Goal: Information Seeking & Learning: Learn about a topic

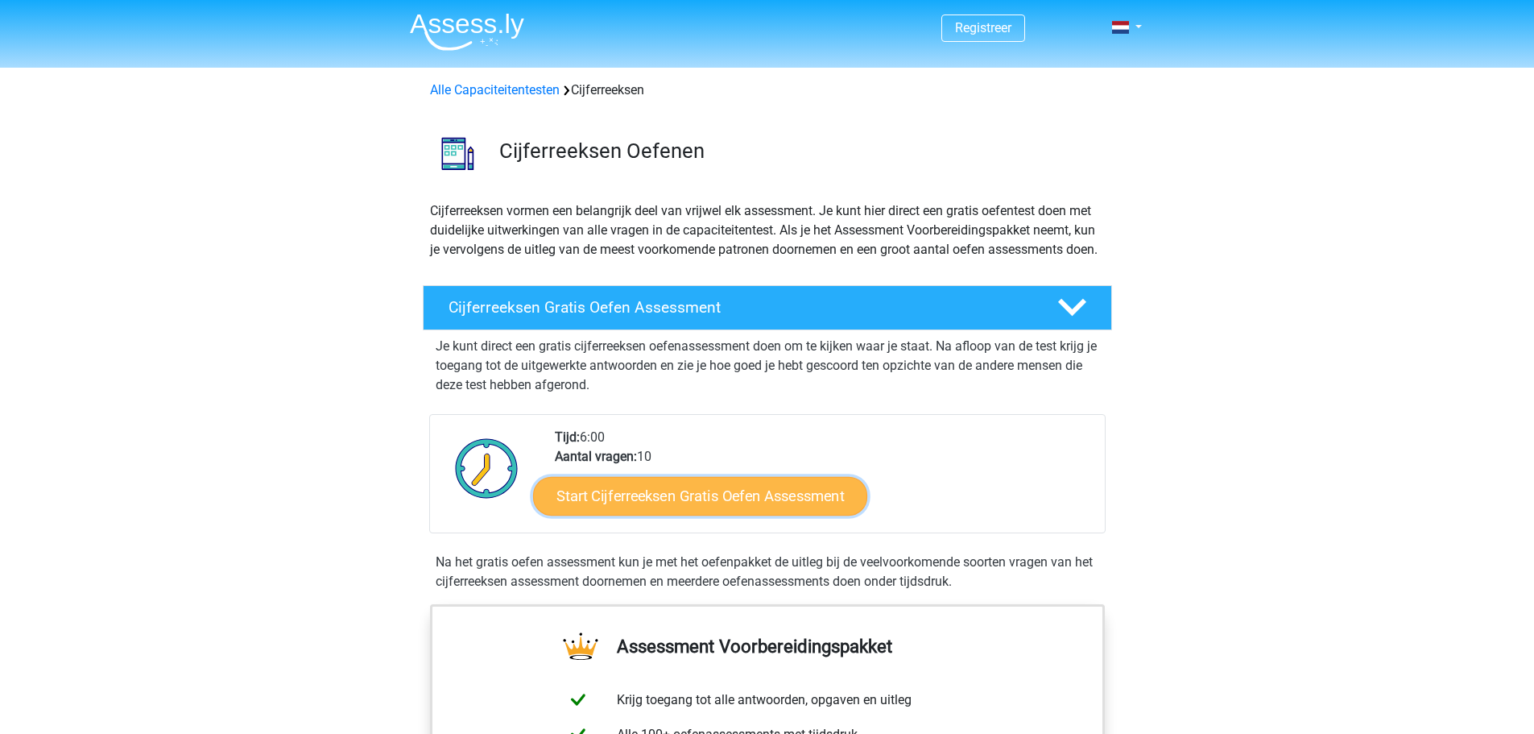
click at [717, 509] on link "Start Cijferreeksen Gratis Oefen Assessment" at bounding box center [700, 495] width 334 height 39
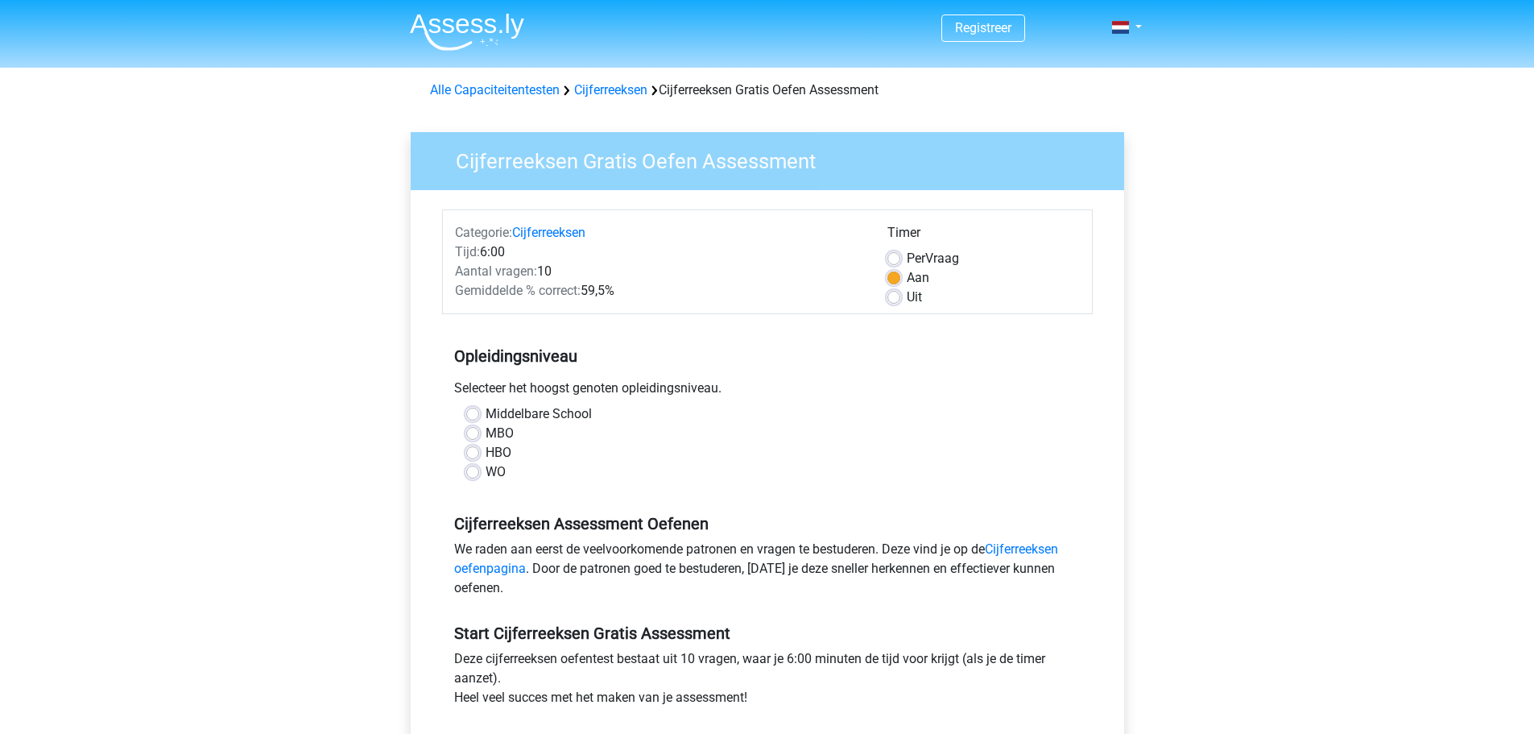
click at [486, 471] on label "WO" at bounding box center [496, 471] width 20 height 19
click at [470, 471] on input "WO" at bounding box center [472, 470] width 13 height 16
radio input "true"
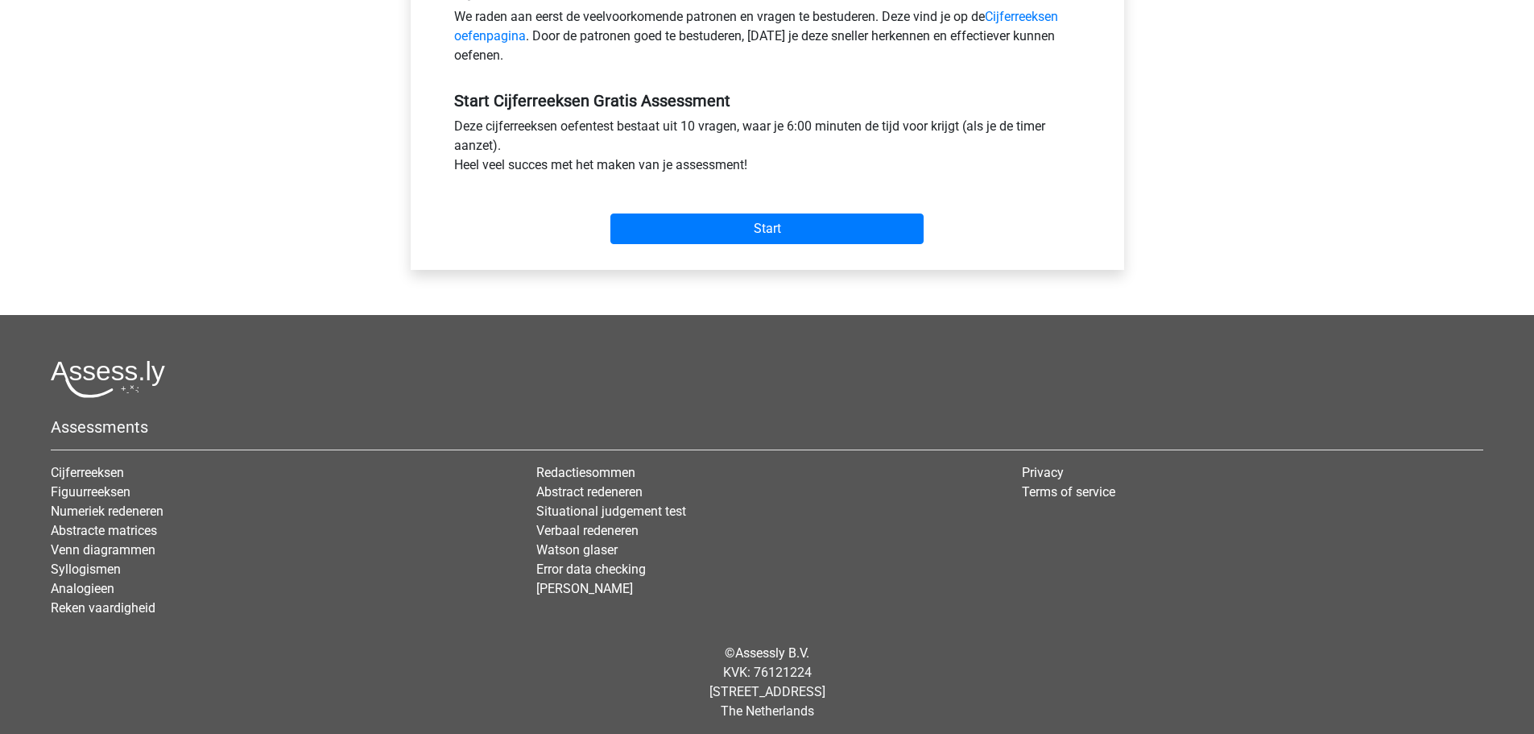
scroll to position [539, 0]
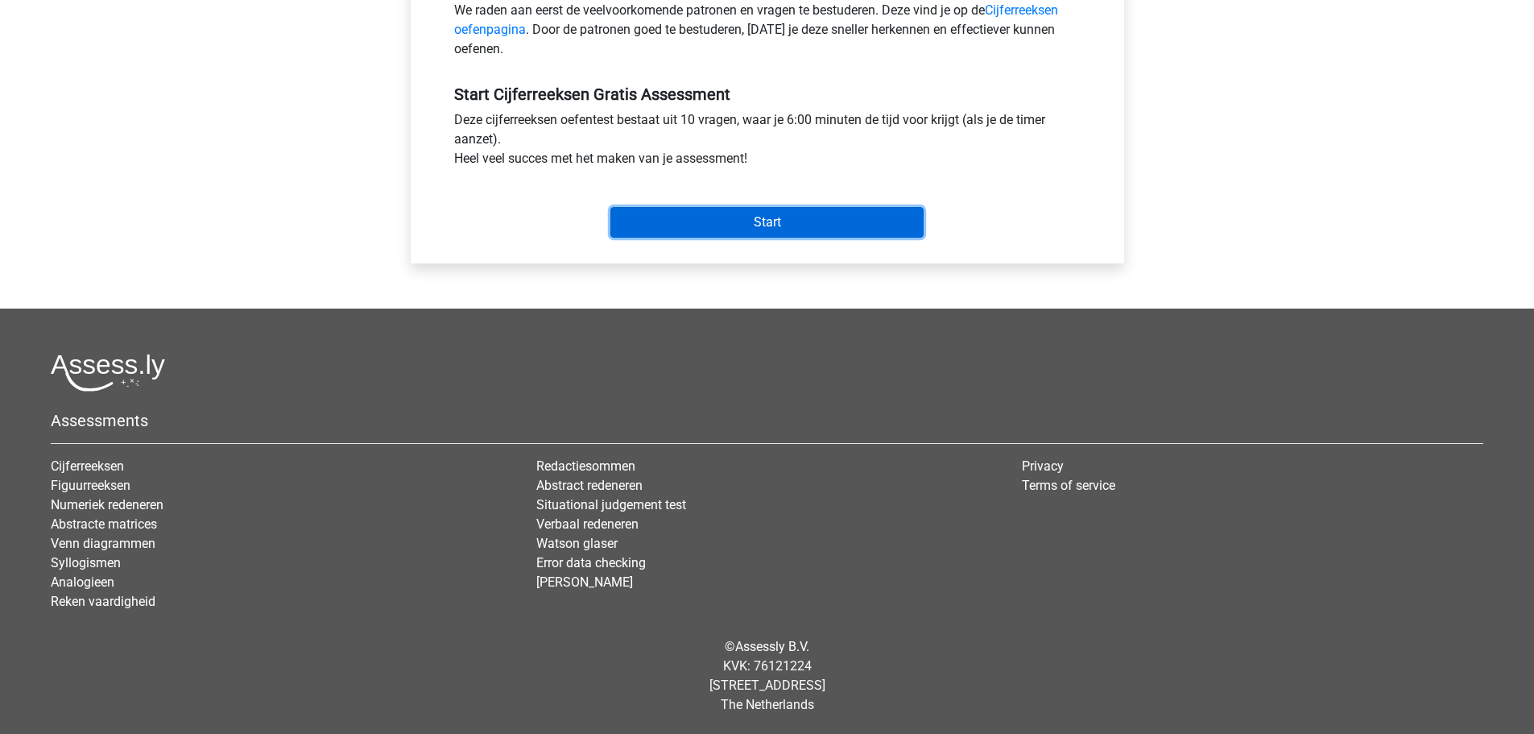
click at [712, 229] on input "Start" at bounding box center [766, 222] width 313 height 31
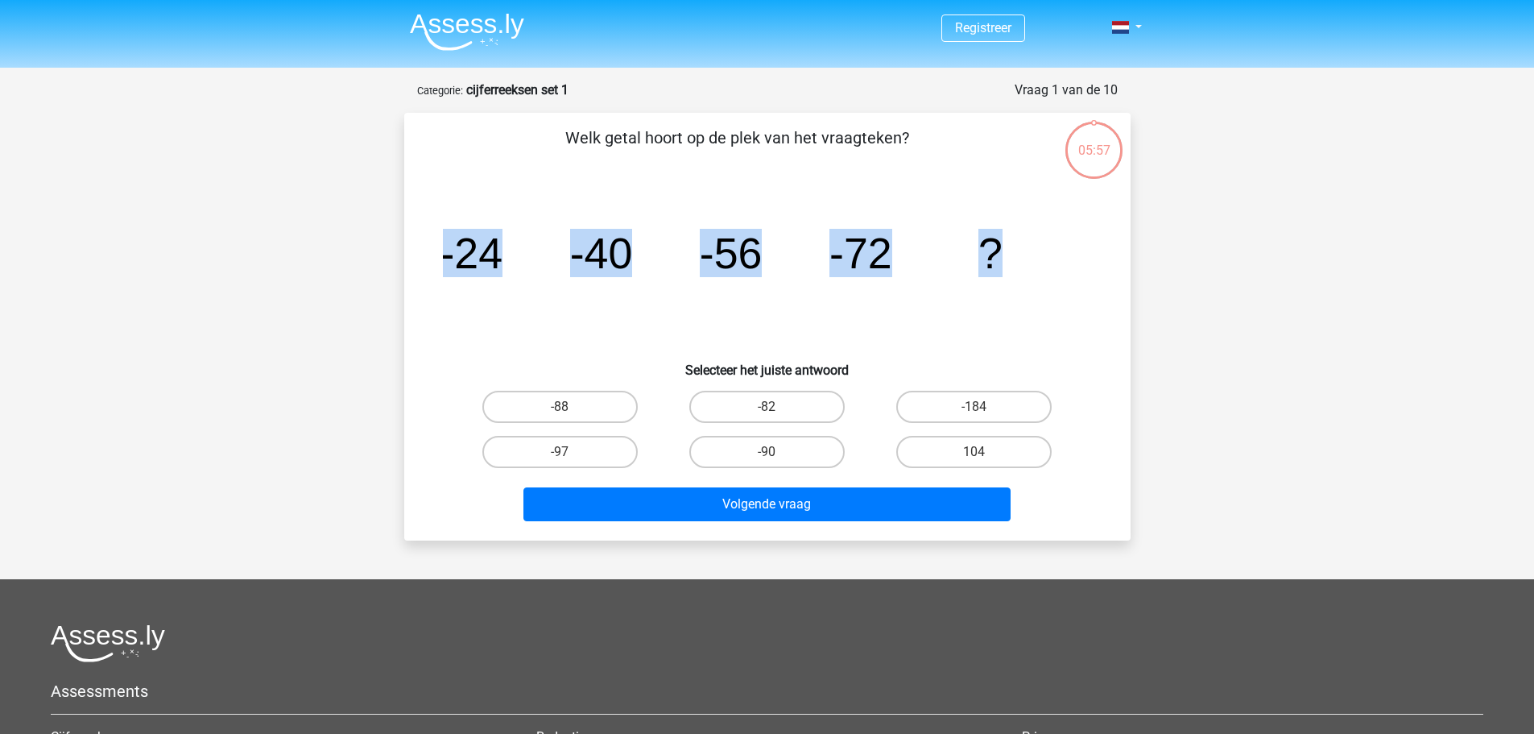
drag, startPoint x: 446, startPoint y: 258, endPoint x: 1036, endPoint y: 256, distance: 589.4
click at [1036, 256] on icon "image/svg+xml -24 -40 -56 -72 ?" at bounding box center [767, 268] width 649 height 163
copy g "-24 -40 -56 -72 ?"
click at [1003, 320] on icon "image/svg+xml -24 -40 -56 -72 ?" at bounding box center [767, 268] width 649 height 163
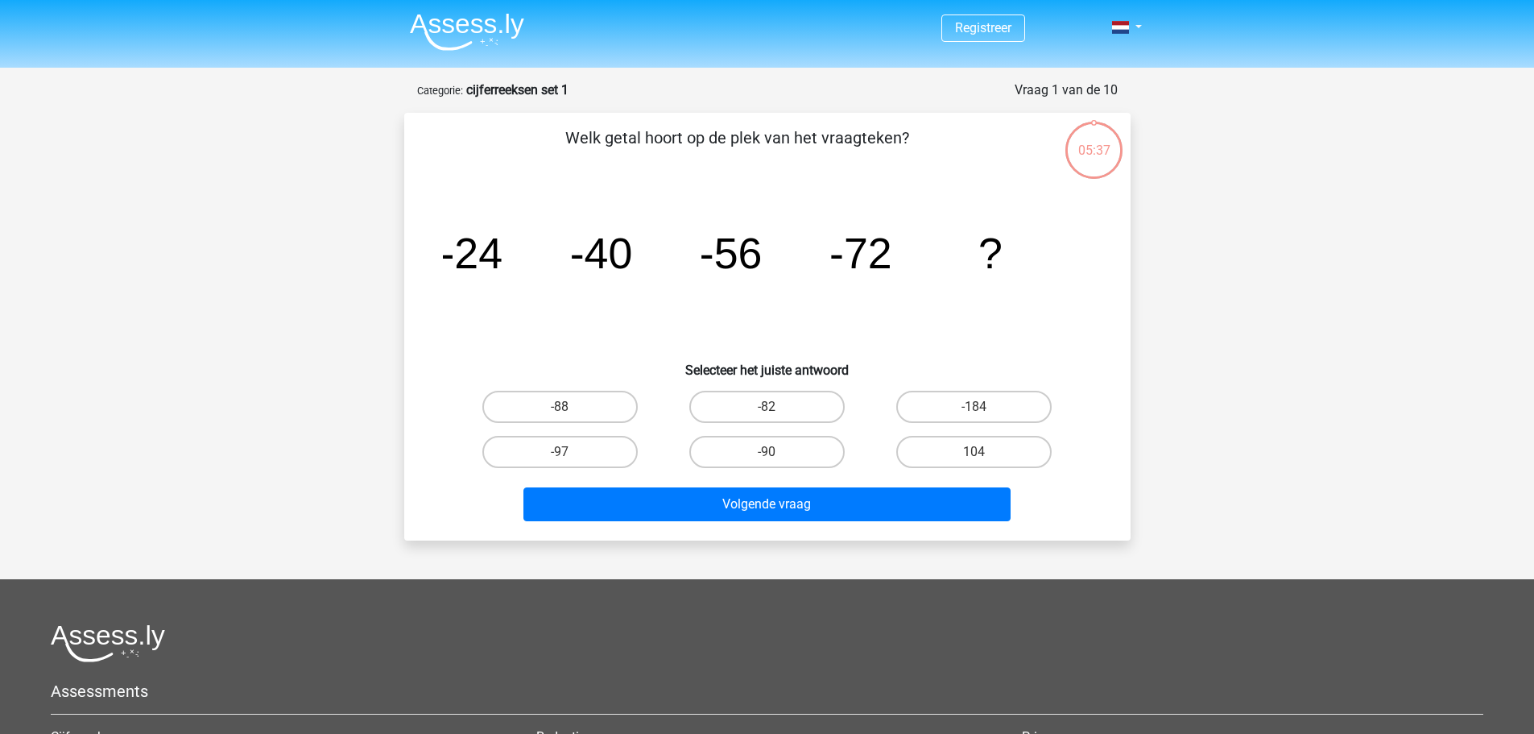
click at [1238, 187] on div "Registreer Nederlands English" at bounding box center [767, 502] width 1534 height 1004
